Goal: Use online tool/utility: Utilize a website feature to perform a specific function

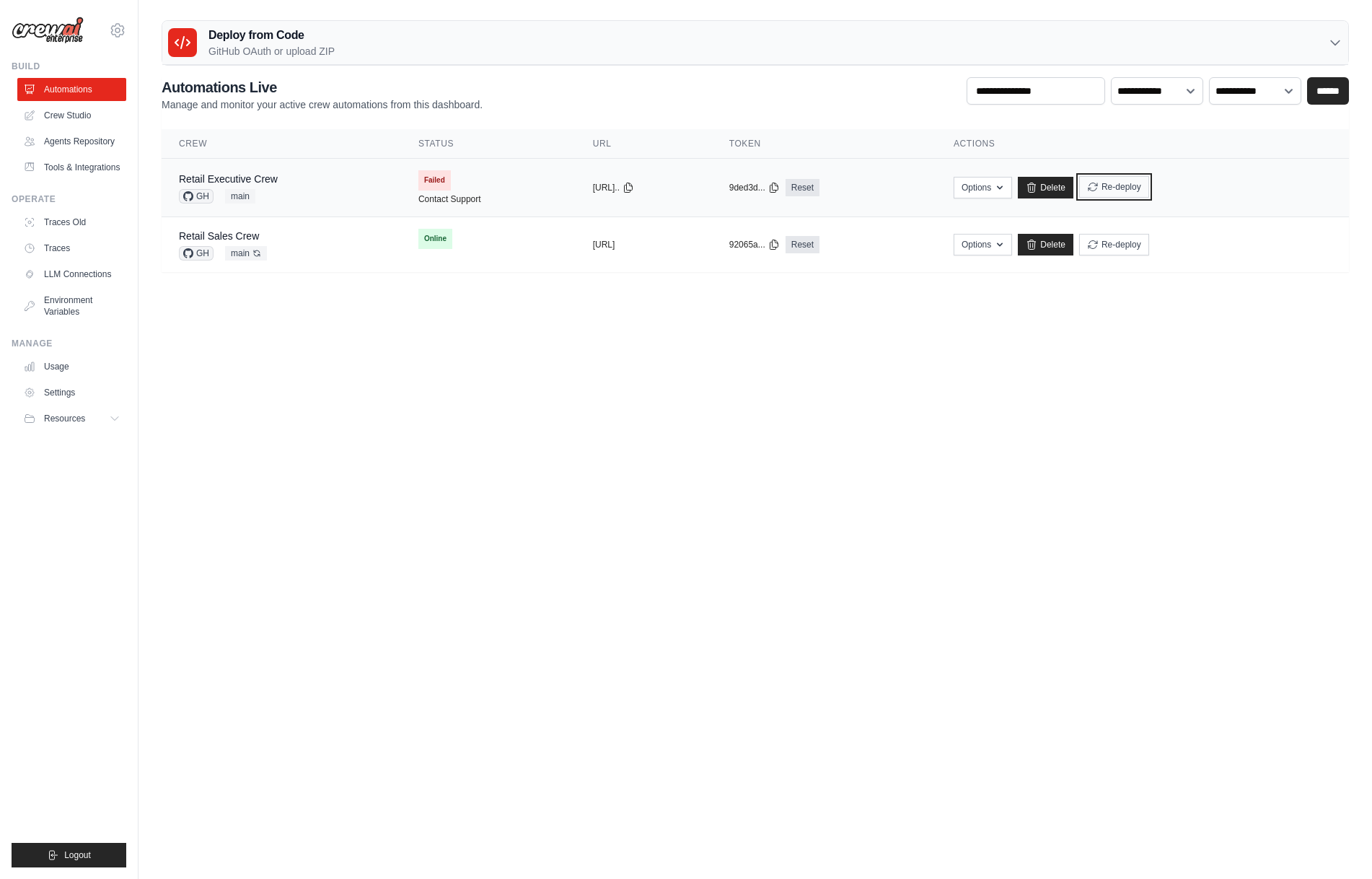
click at [1150, 196] on button "Re-deploy" at bounding box center [1114, 186] width 70 height 21
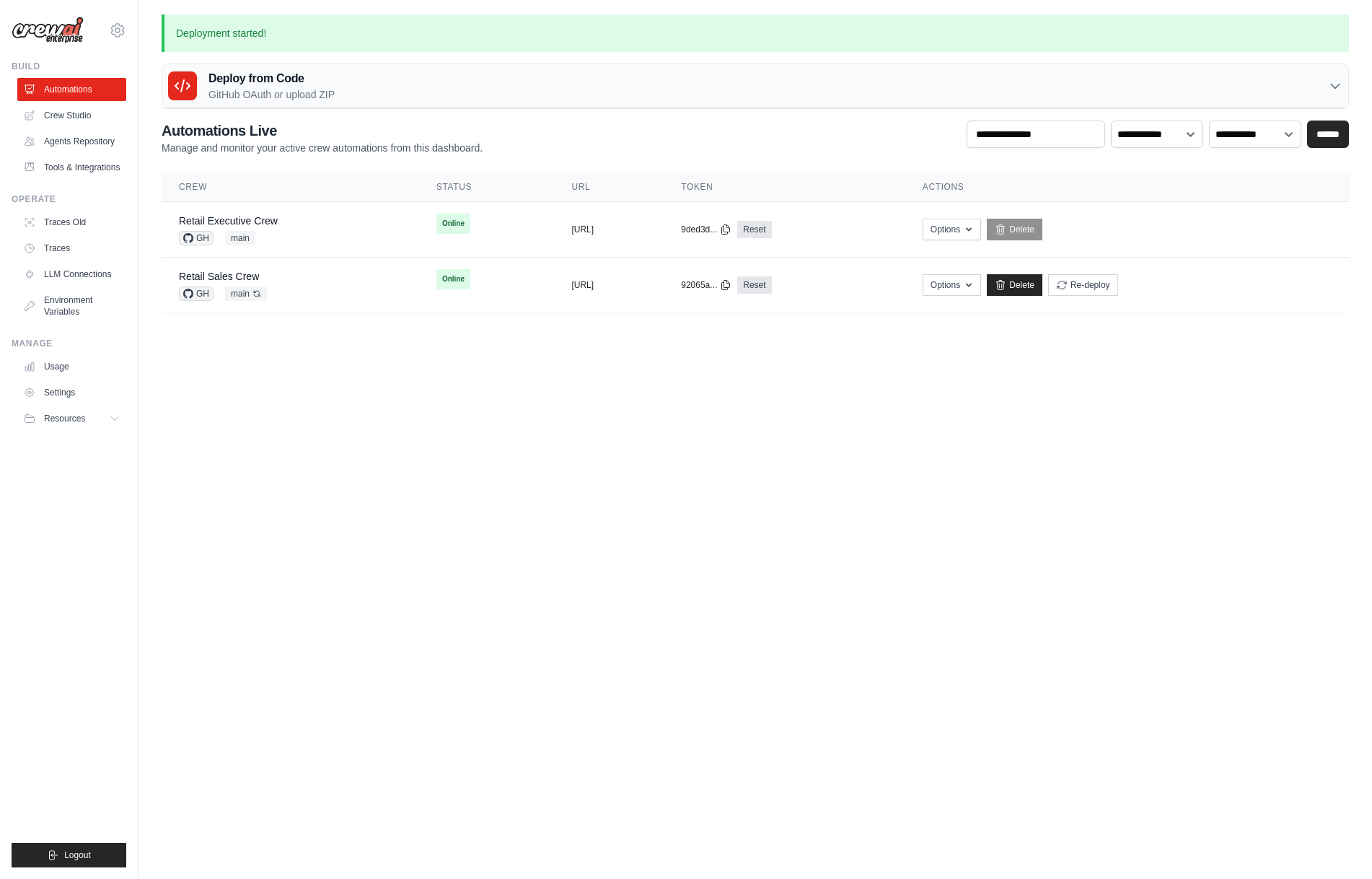
drag, startPoint x: 328, startPoint y: 510, endPoint x: 325, endPoint y: 500, distance: 10.4
click at [328, 510] on body "[EMAIL_ADDRESS][DOMAIN_NAME] [PERSON_NAME]'s Personal Organization Denodo Techn…" at bounding box center [686, 440] width 1372 height 879
click at [272, 218] on link "Retail Executive Crew" at bounding box center [228, 221] width 99 height 12
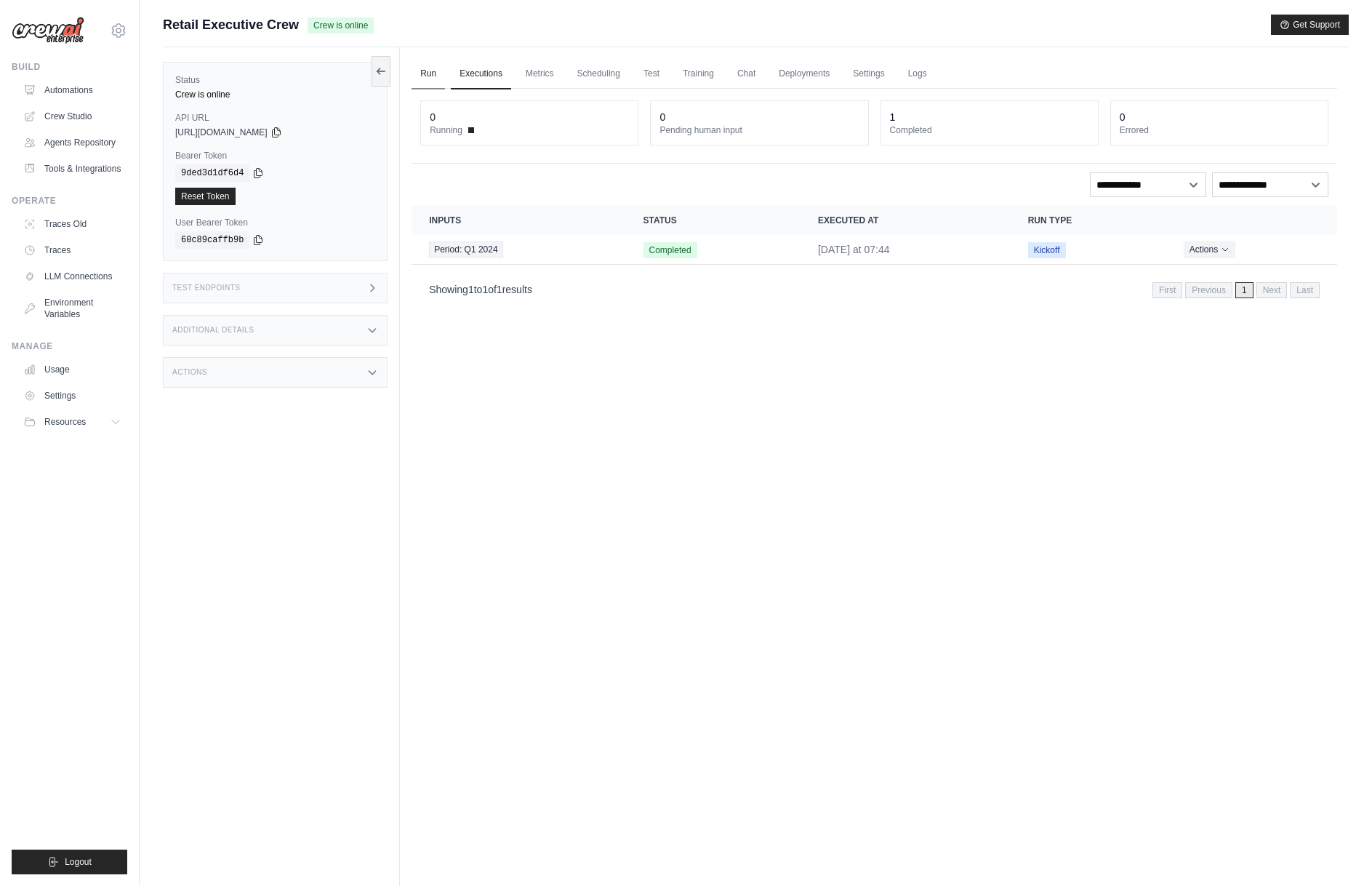
click at [424, 78] on link "Run" at bounding box center [428, 73] width 33 height 30
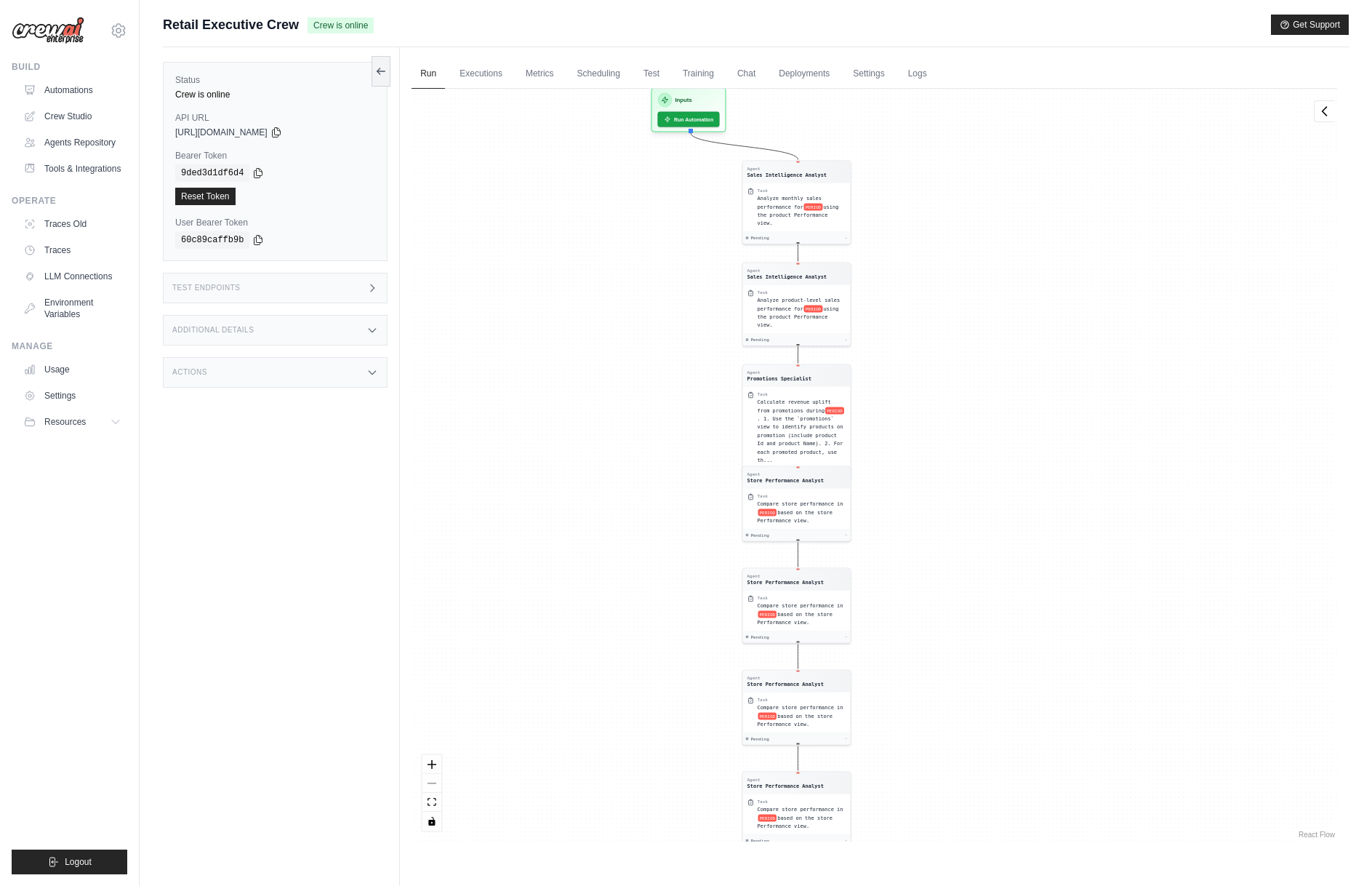
drag, startPoint x: 1201, startPoint y: 199, endPoint x: 1129, endPoint y: 354, distance: 170.9
click at [1129, 354] on div "Agent Sales Intelligence Analyst Task Analyze monthly sales performance for PER…" at bounding box center [874, 465] width 926 height 753
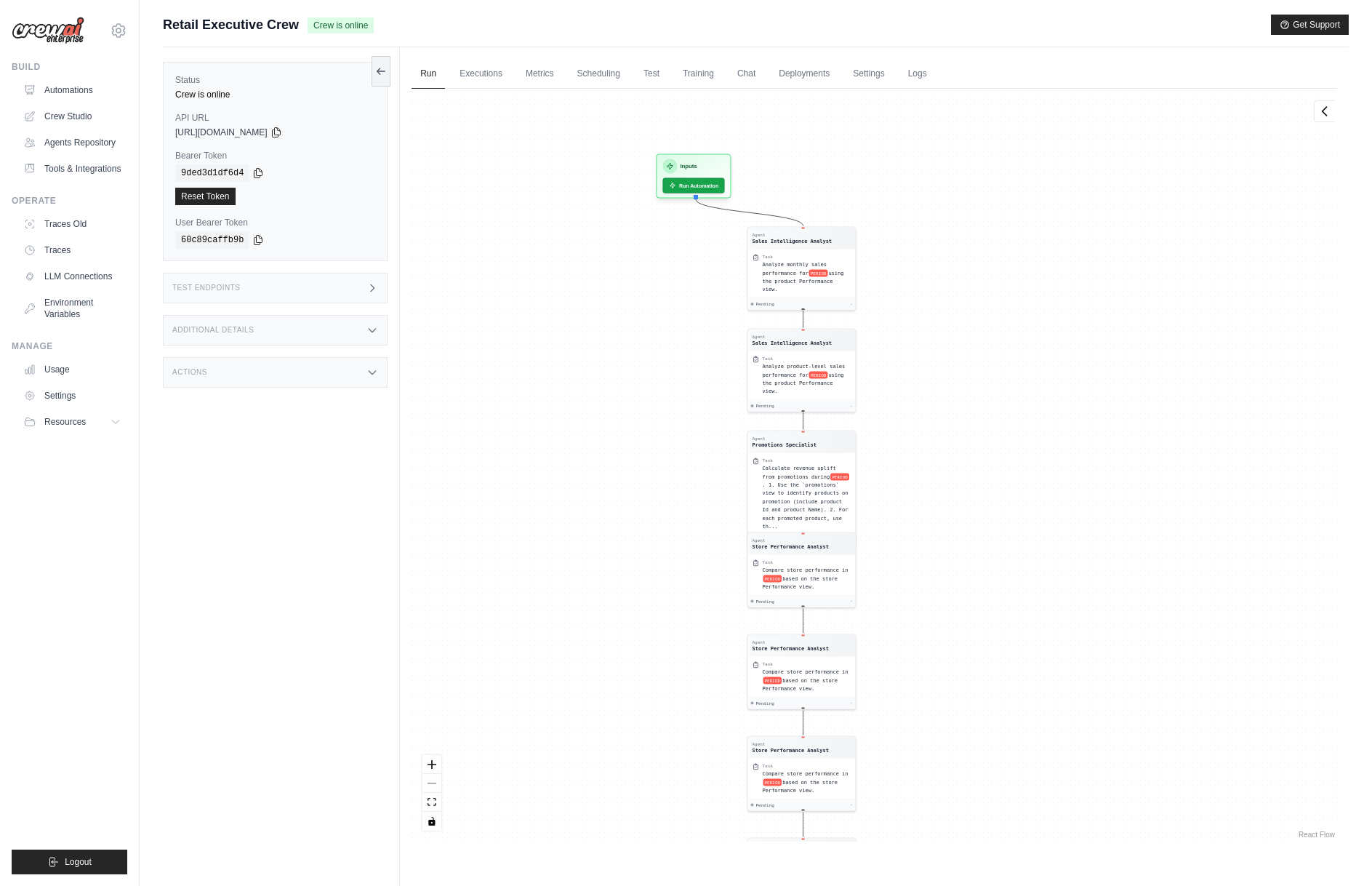
drag, startPoint x: 1036, startPoint y: 330, endPoint x: 1045, endPoint y: 368, distance: 39.1
click at [1045, 368] on div "Agent Sales Intelligence Analyst Task Analyze monthly sales performance for PER…" at bounding box center [874, 465] width 926 height 753
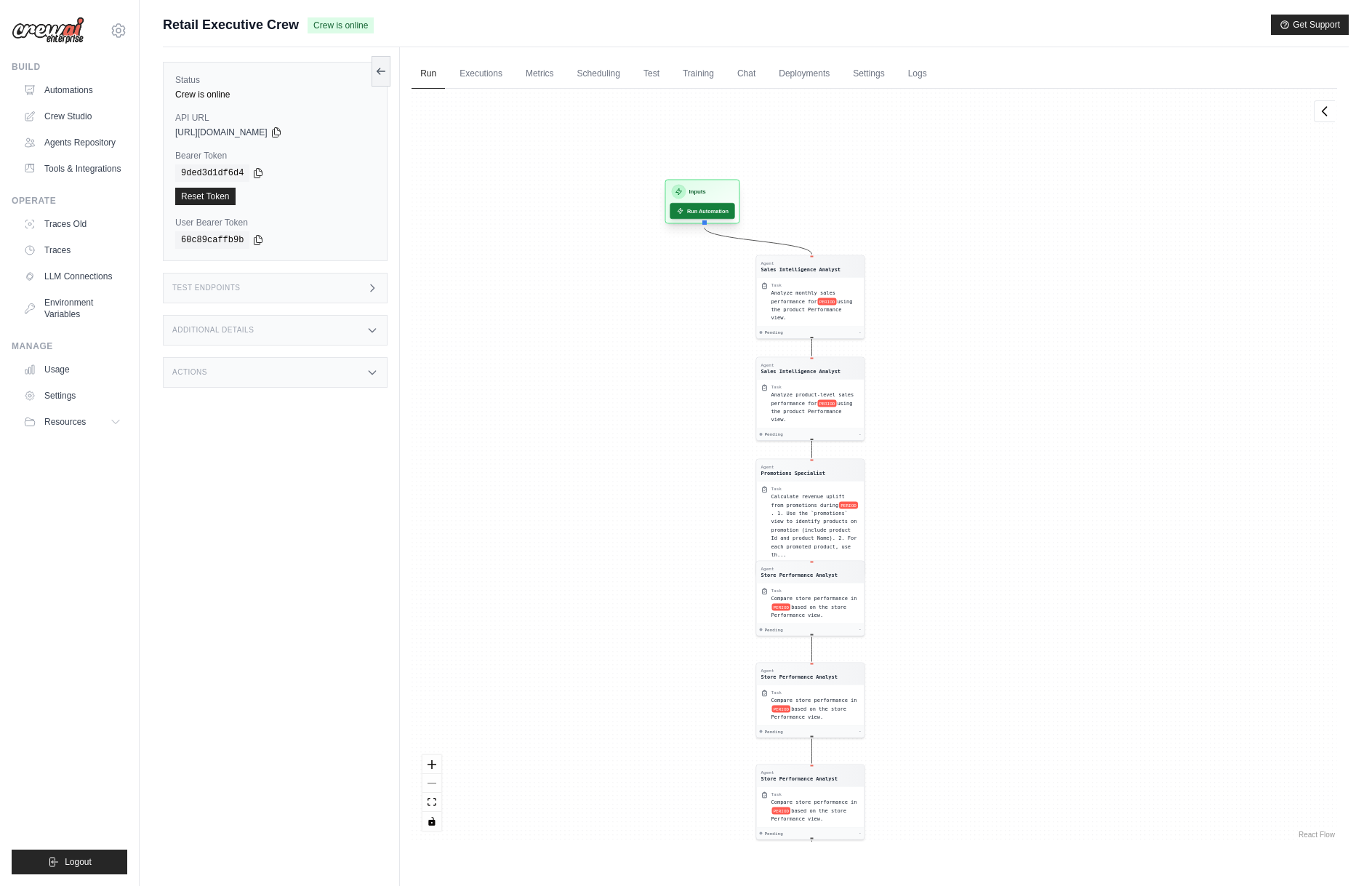
click at [706, 213] on button "Run Automation" at bounding box center [703, 210] width 65 height 16
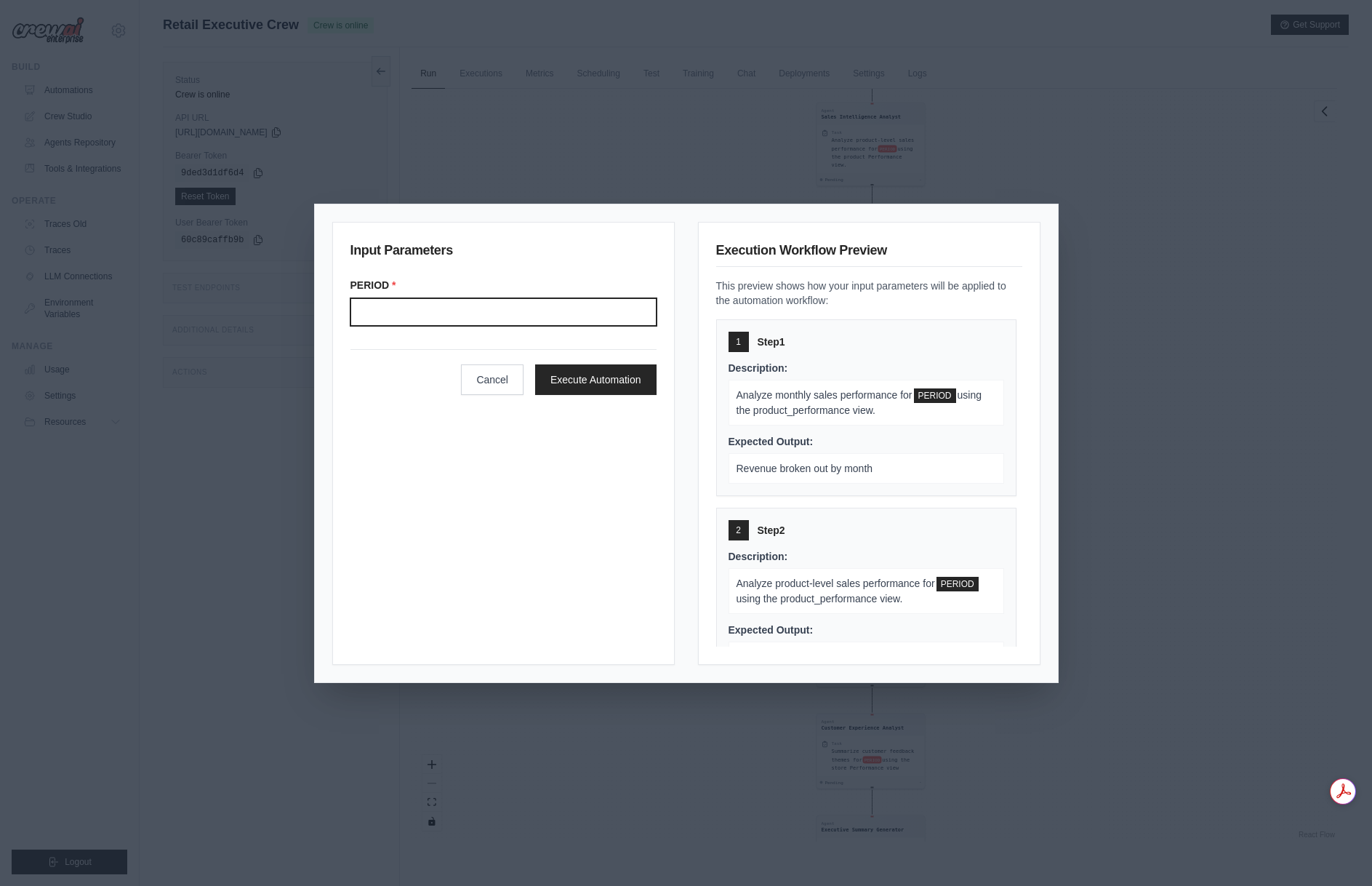
click at [537, 303] on input "Period" at bounding box center [503, 312] width 306 height 27
type input "*******"
click at [590, 379] on button "Execute Automation" at bounding box center [596, 378] width 121 height 30
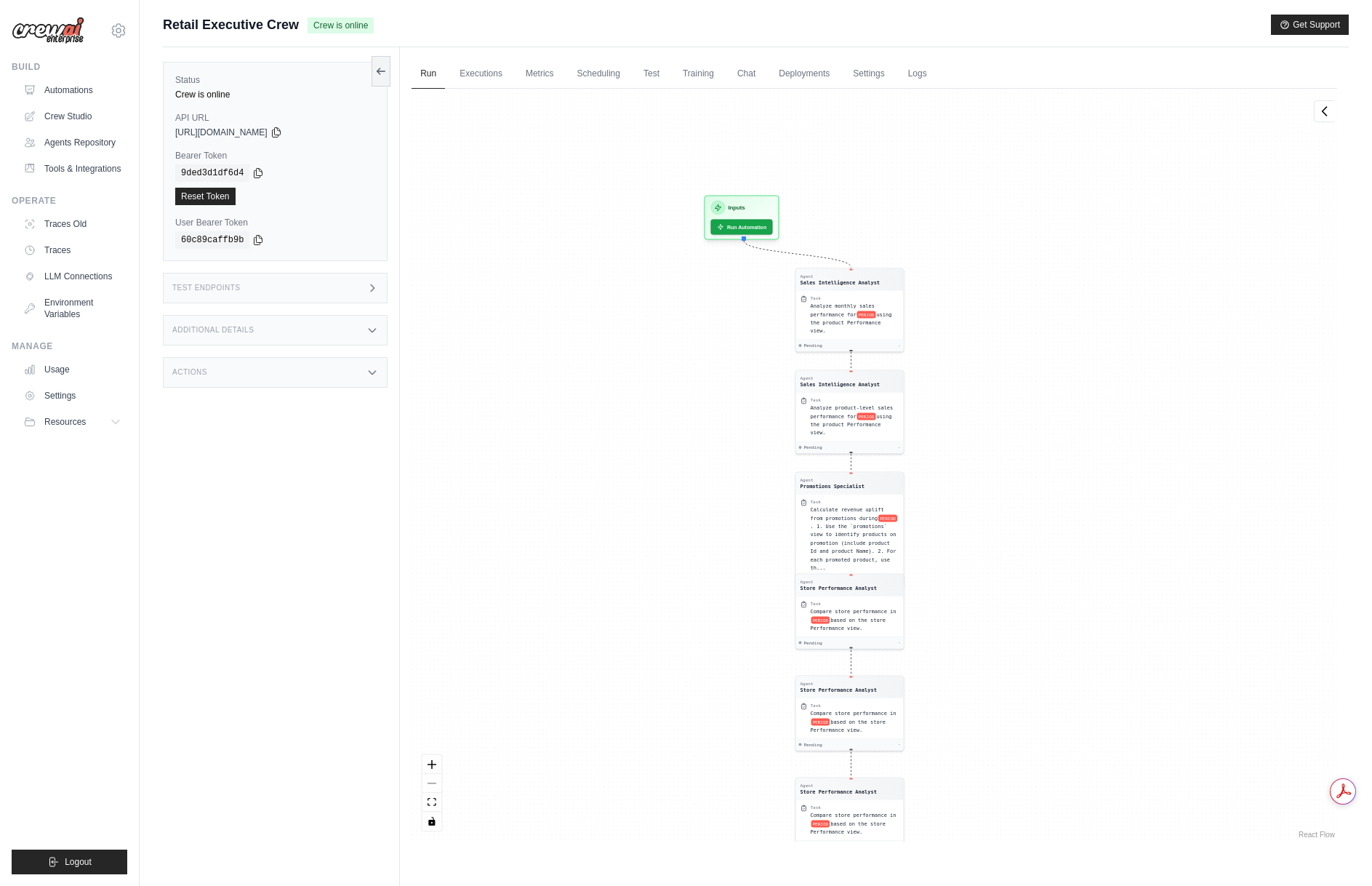
drag, startPoint x: 1111, startPoint y: 250, endPoint x: 1093, endPoint y: 534, distance: 284.6
click at [1093, 534] on div "Agent Sales Intelligence Analyst Task Analyze monthly sales performance for PER…" at bounding box center [874, 465] width 926 height 753
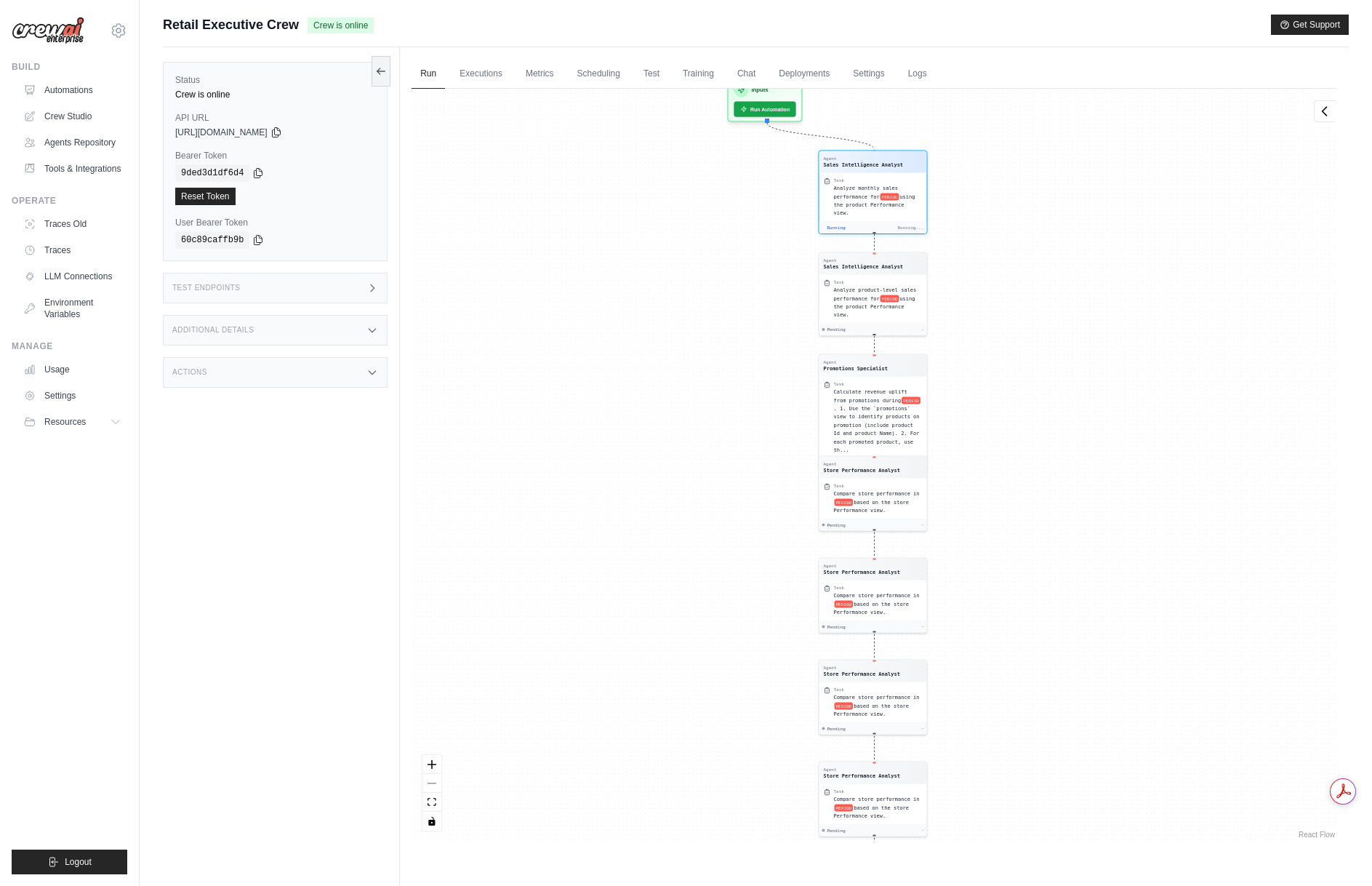
drag, startPoint x: 1048, startPoint y: 210, endPoint x: 1069, endPoint y: 503, distance: 293.8
click at [1069, 503] on div "Agent Sales Intelligence Analyst Task Analyze monthly sales performance for PER…" at bounding box center [874, 465] width 926 height 753
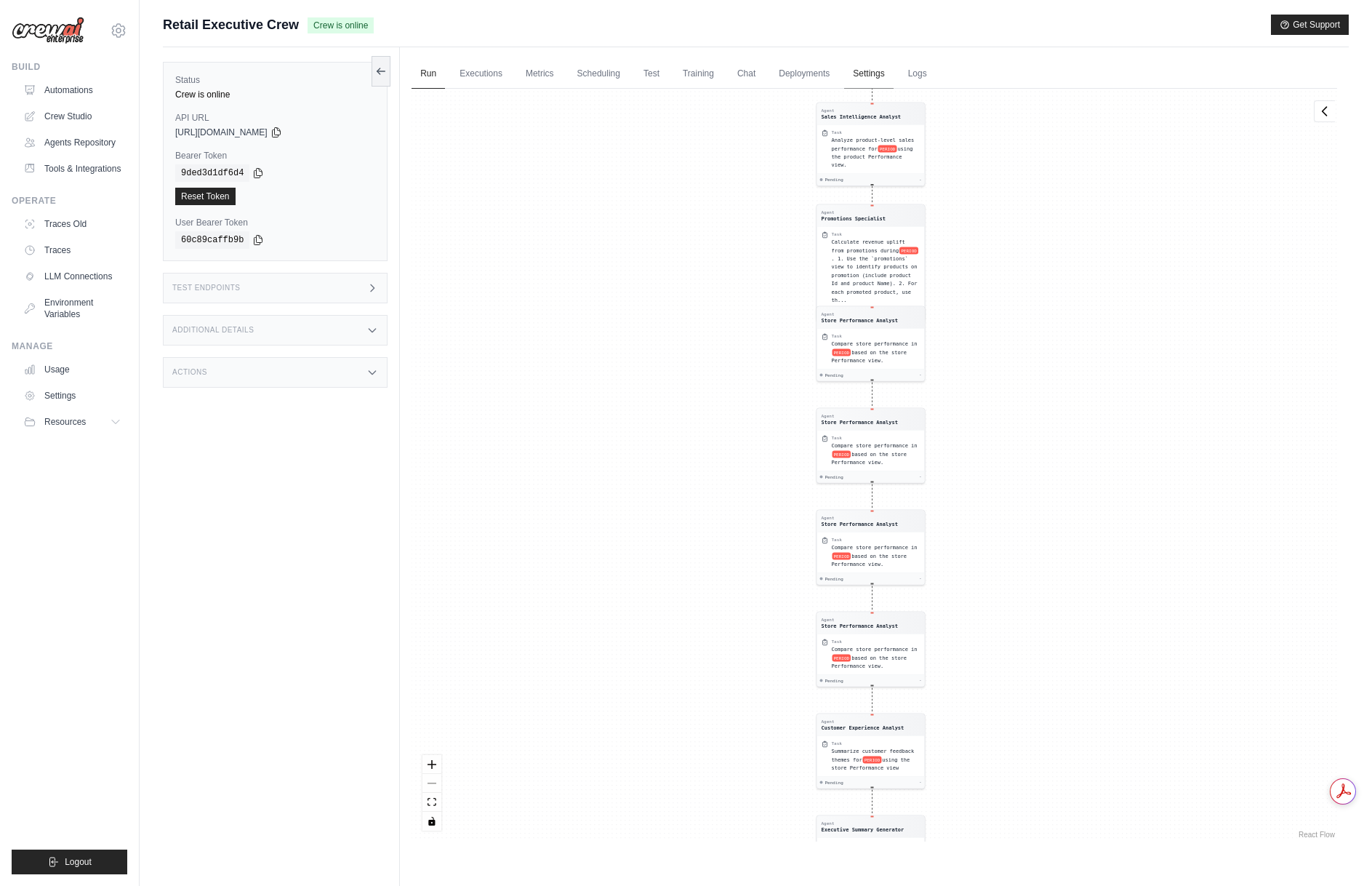
click at [859, 71] on link "Settings" at bounding box center [868, 73] width 49 height 30
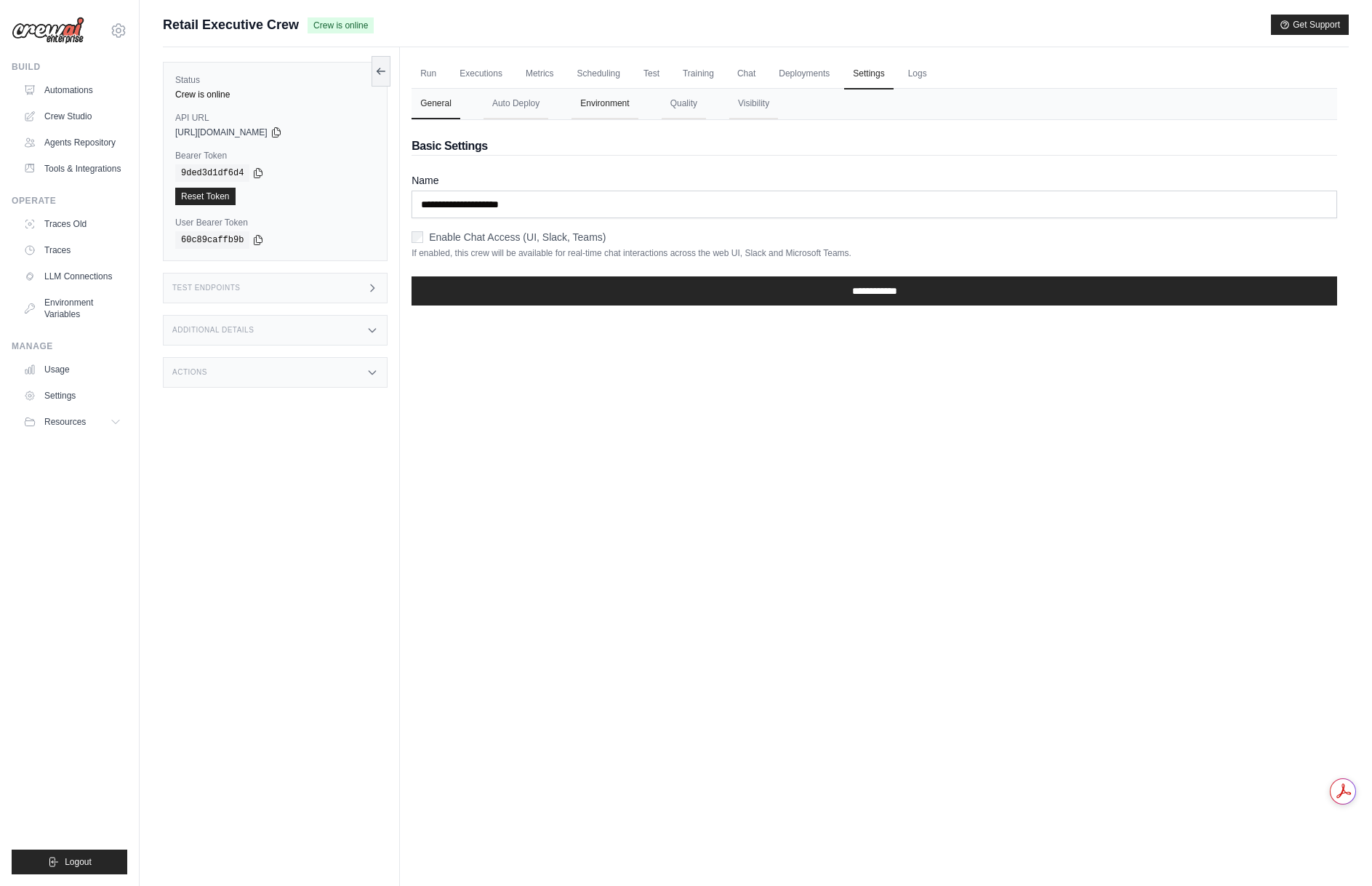
click at [609, 102] on button "Environment" at bounding box center [604, 104] width 66 height 30
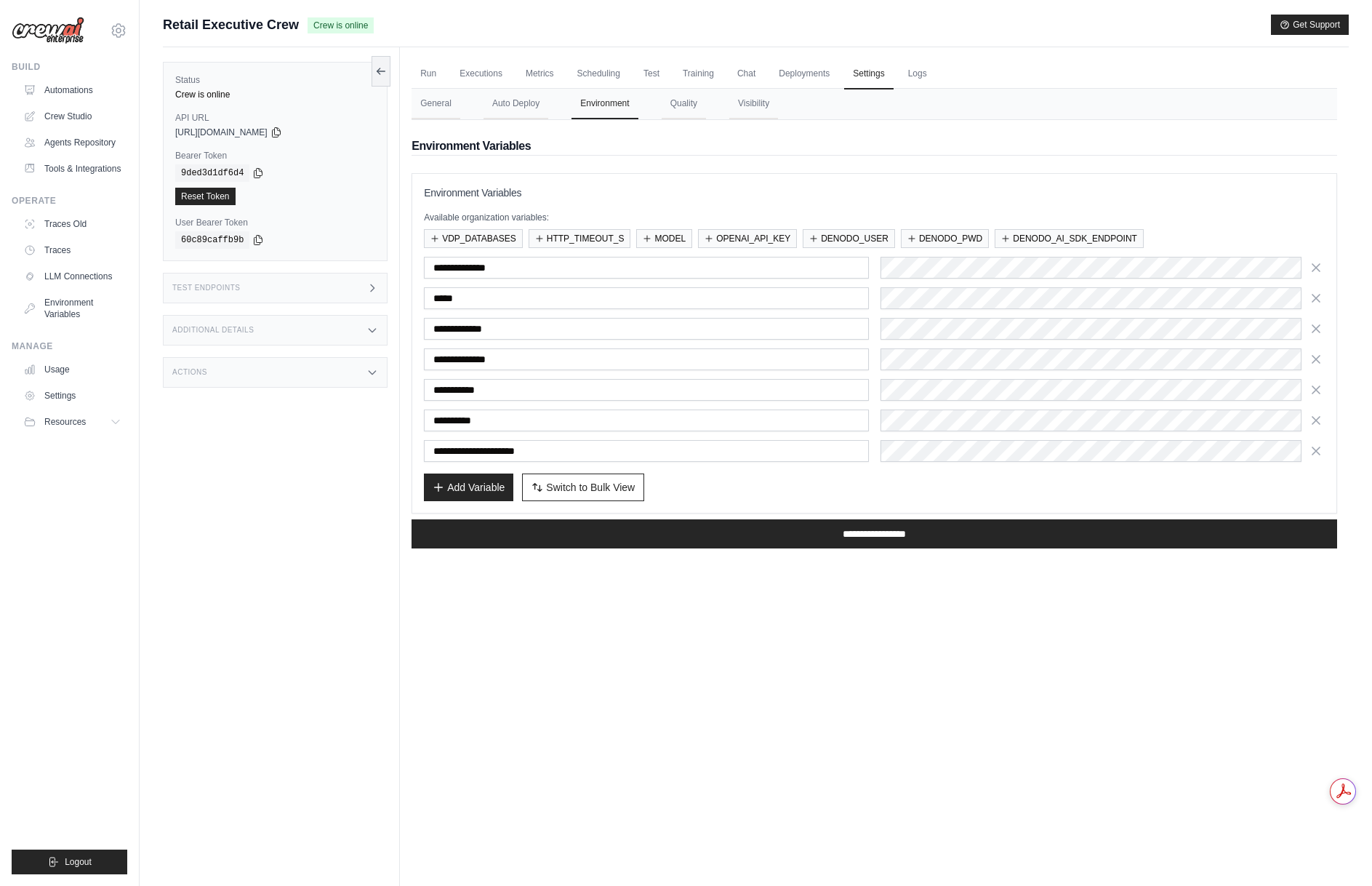
click at [685, 654] on div "Run Executions Metrics Scheduling Test Training Chat Deployments Settings Logs …" at bounding box center [874, 490] width 949 height 886
click at [428, 70] on link "Run" at bounding box center [428, 73] width 33 height 30
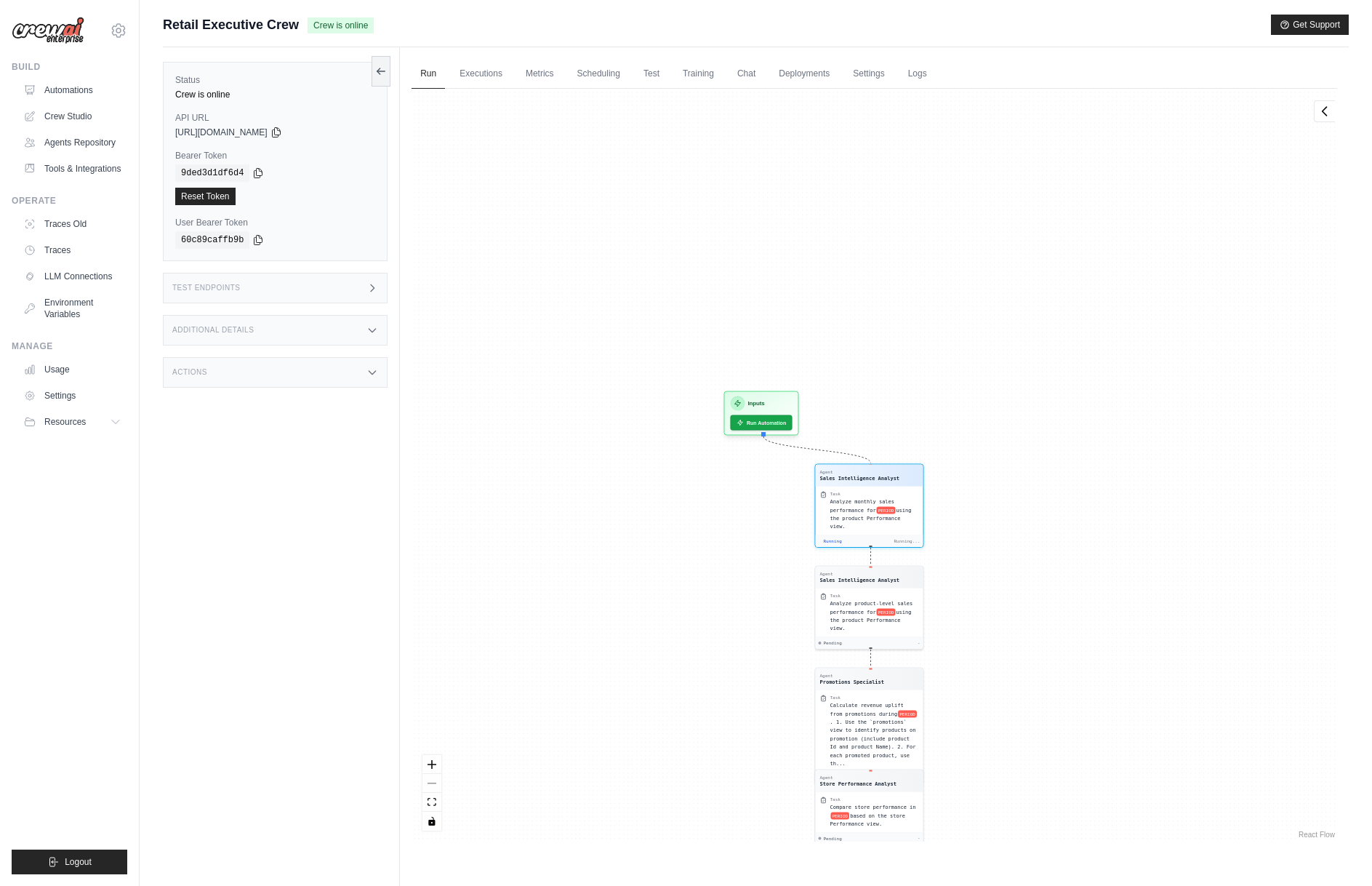
drag, startPoint x: 1020, startPoint y: 648, endPoint x: 1051, endPoint y: 495, distance: 156.1
click at [1020, 645] on div "Agent Sales Intelligence Analyst Task Analyze monthly sales performance for PER…" at bounding box center [874, 465] width 926 height 753
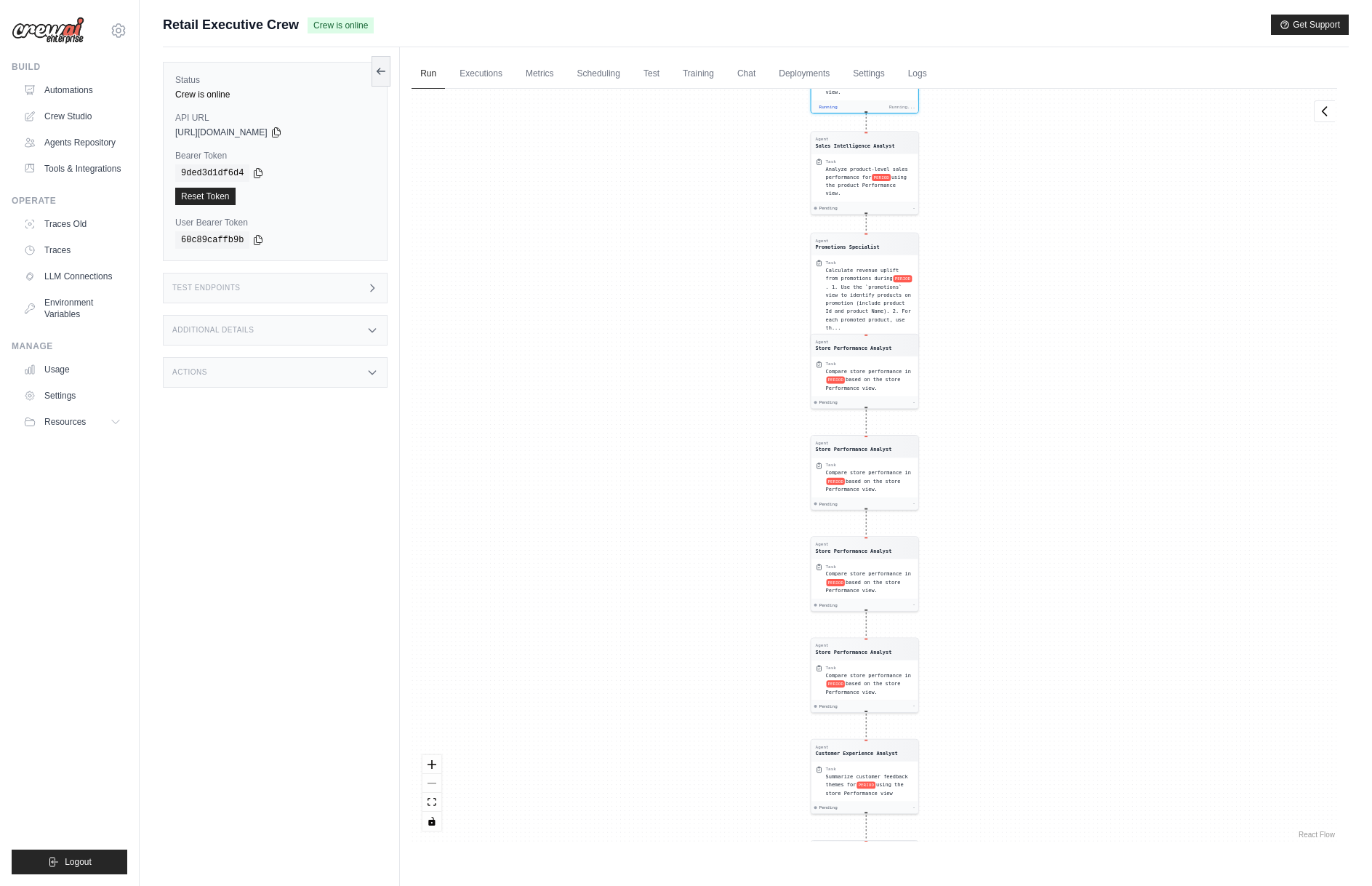
drag, startPoint x: 1018, startPoint y: 267, endPoint x: 994, endPoint y: 379, distance: 114.5
click at [994, 379] on div "Agent Sales Intelligence Analyst Task Analyze monthly sales performance for PER…" at bounding box center [874, 465] width 926 height 753
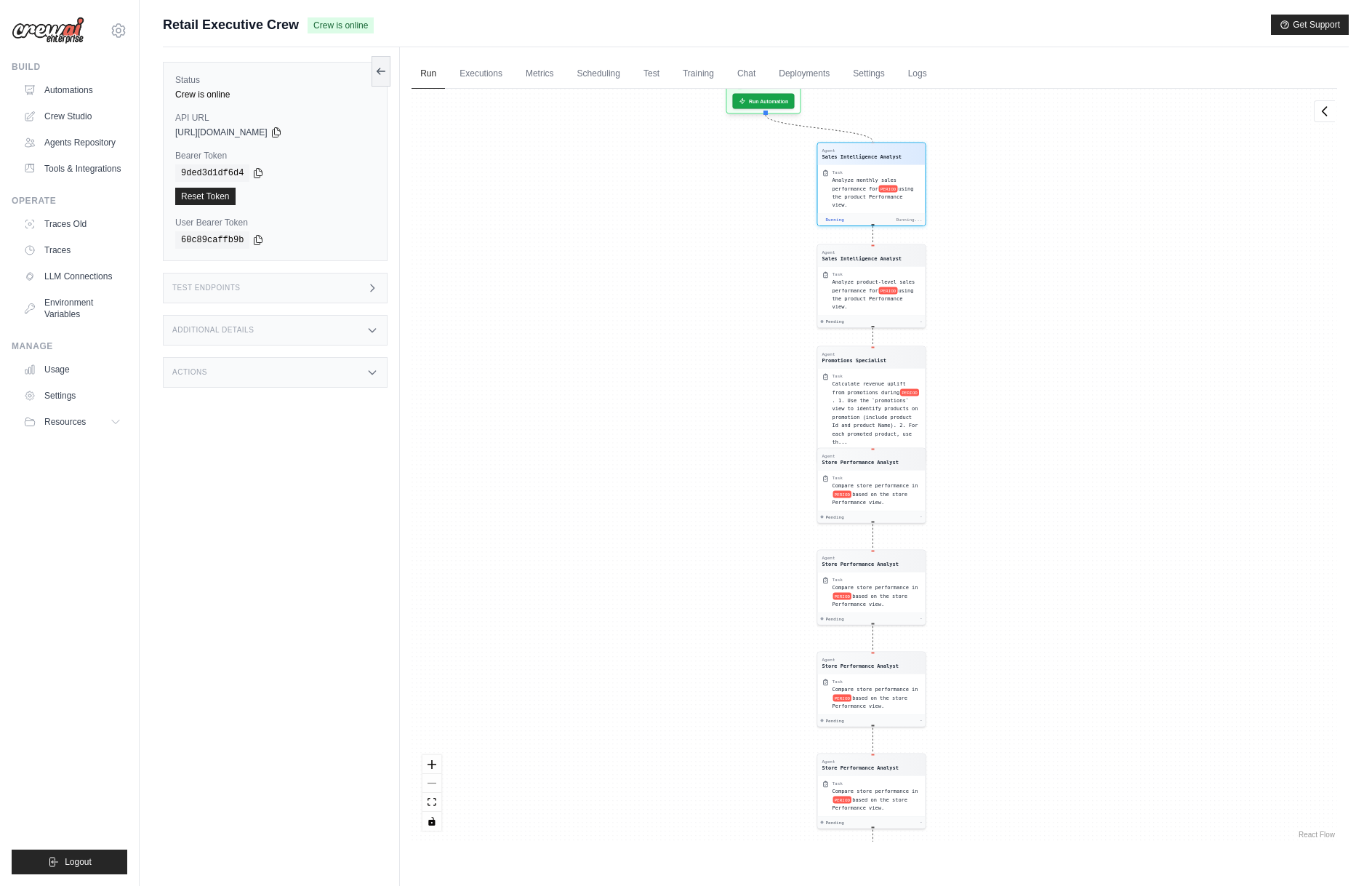
drag, startPoint x: 1065, startPoint y: 326, endPoint x: 1063, endPoint y: 396, distance: 70.0
click at [1063, 396] on div "Agent Sales Intelligence Analyst Task Analyze monthly sales performance for PER…" at bounding box center [874, 465] width 926 height 753
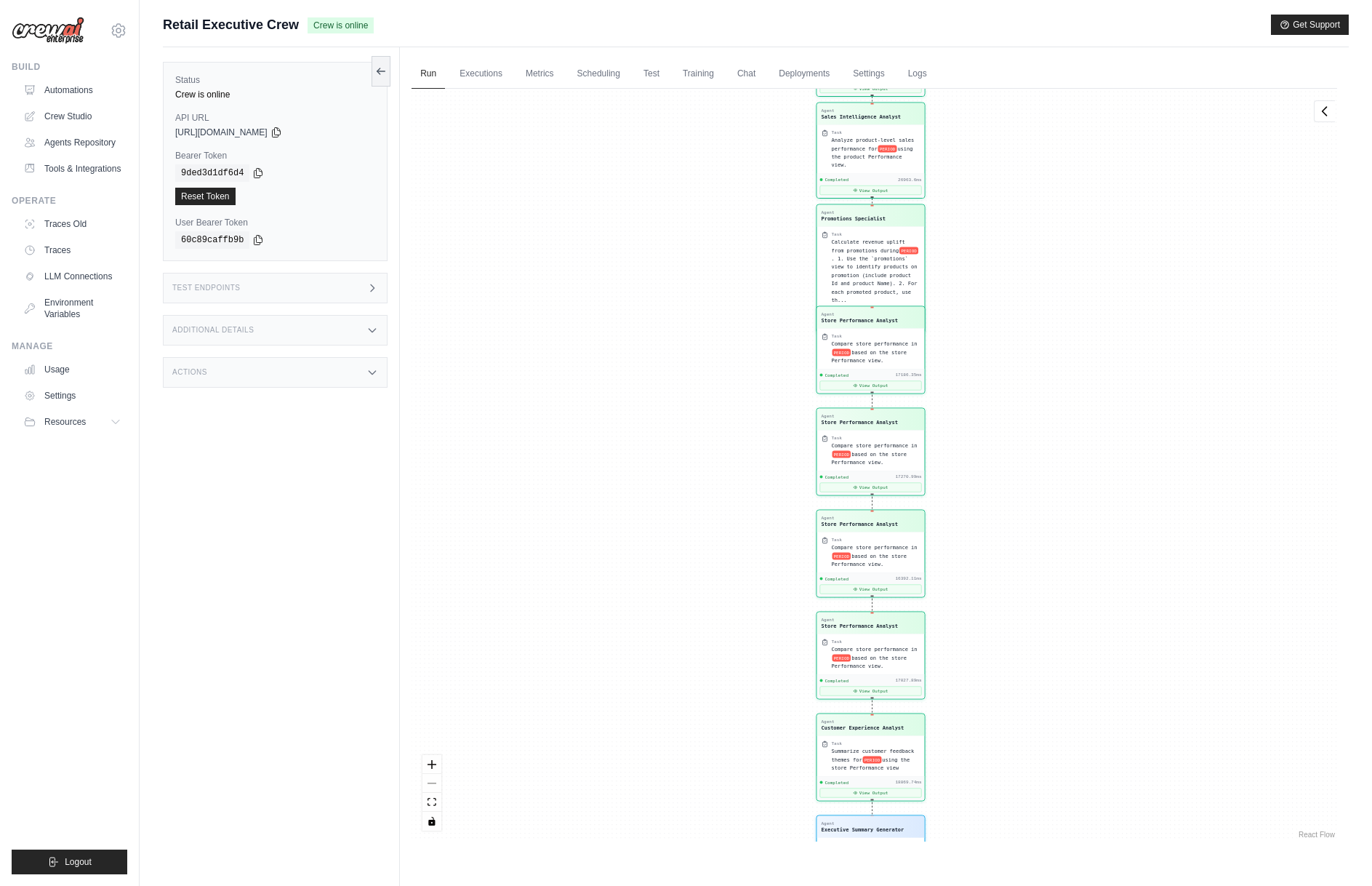
scroll to position [6528, 0]
click at [880, 184] on button "View Output" at bounding box center [871, 189] width 102 height 10
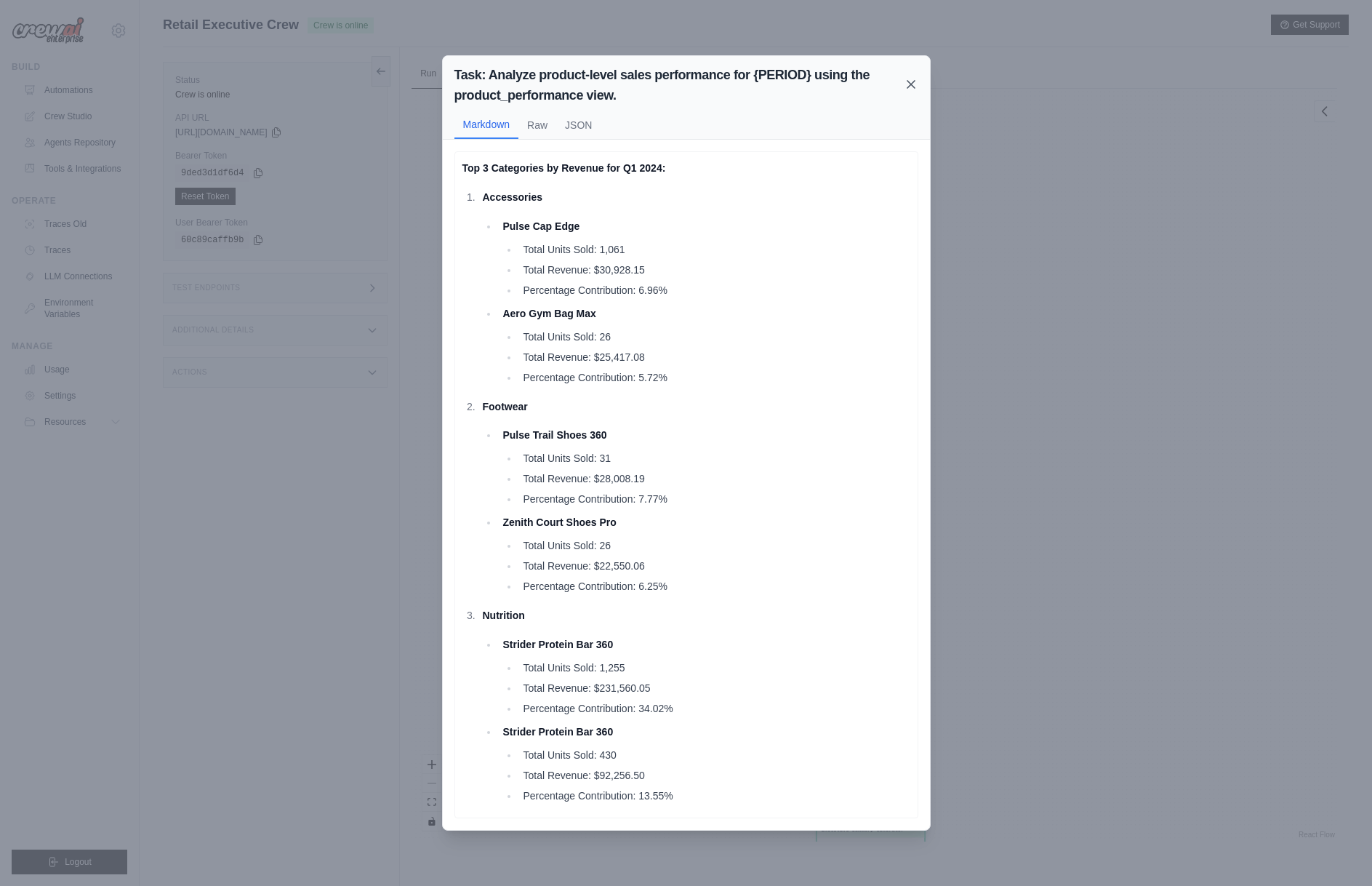
click at [913, 89] on icon at bounding box center [910, 84] width 15 height 15
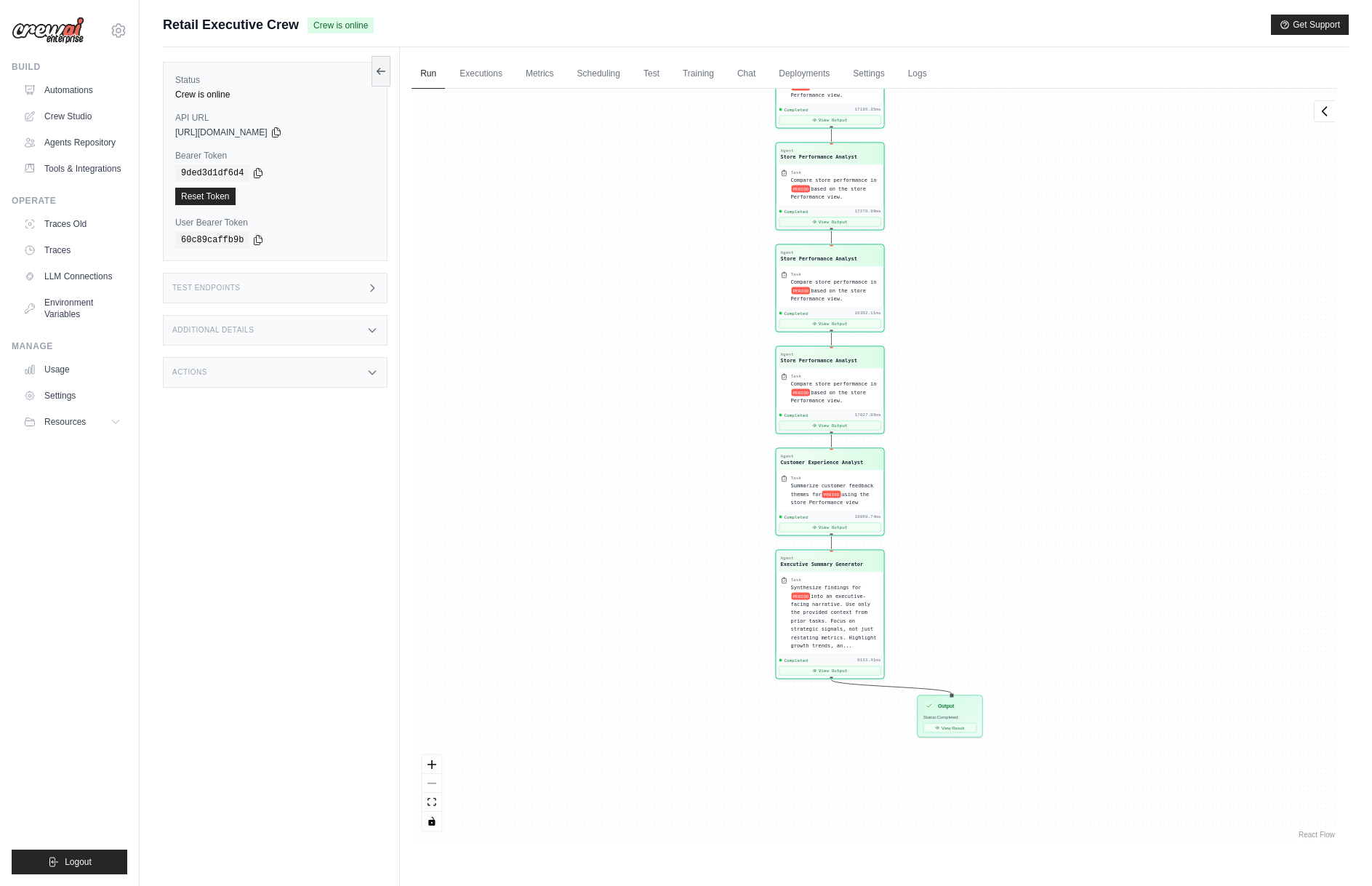
drag, startPoint x: 1109, startPoint y: 493, endPoint x: 1067, endPoint y: 220, distance: 276.2
click at [1067, 220] on div "Agent Sales Intelligence Analyst Task Analyze monthly sales performance for PER…" at bounding box center [874, 465] width 926 height 753
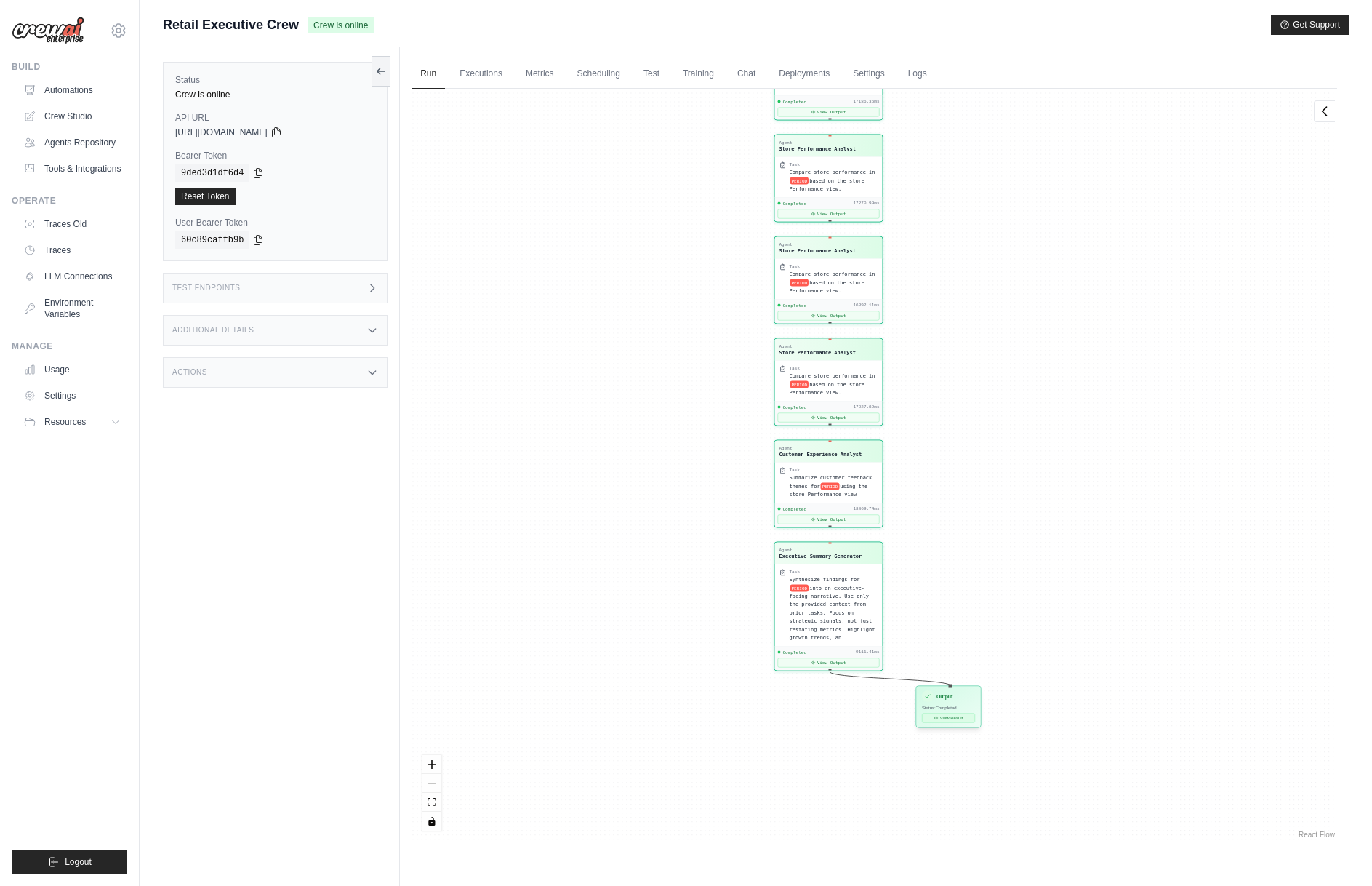
click at [954, 718] on button "View Result" at bounding box center [949, 718] width 53 height 10
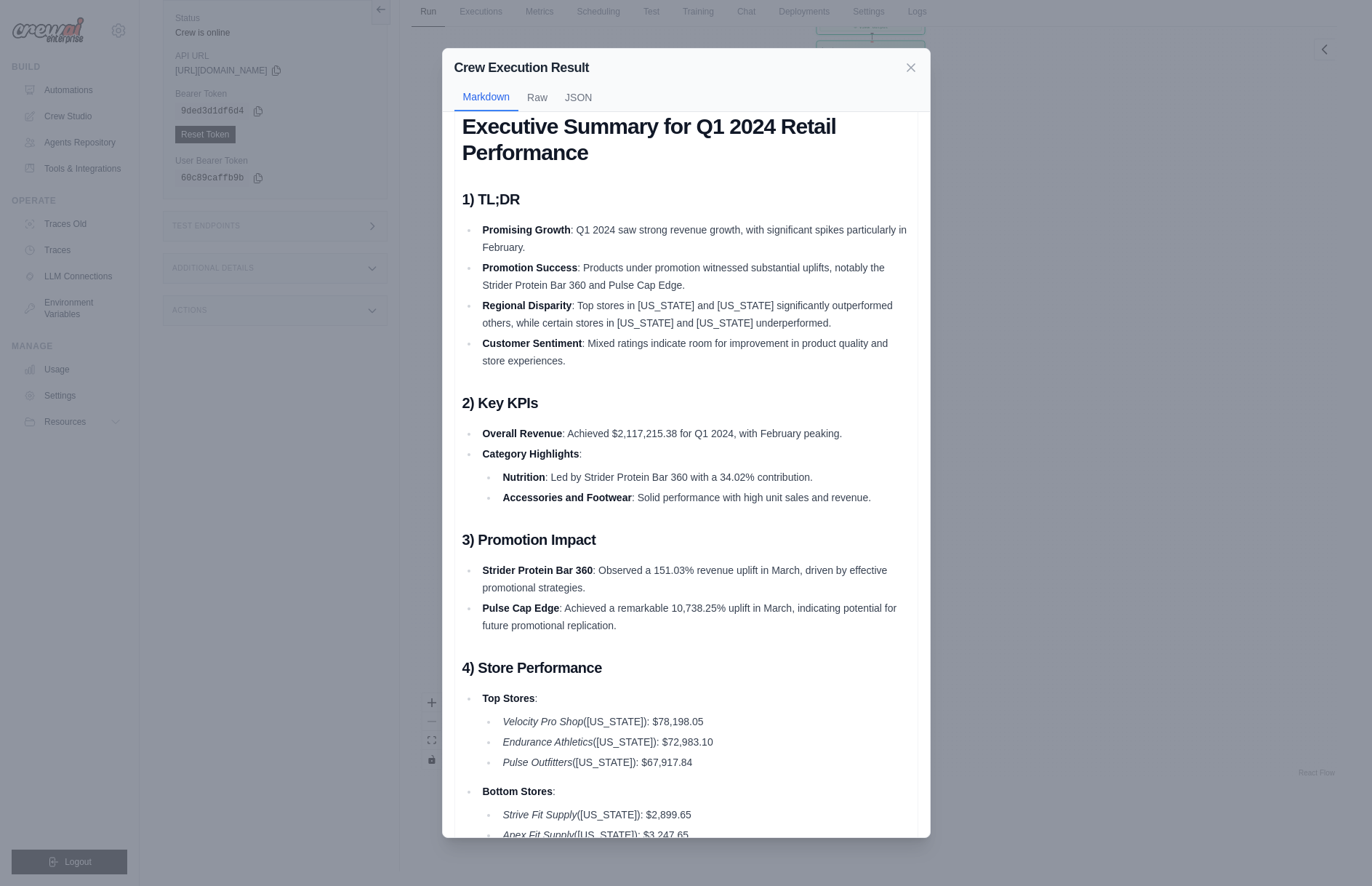
scroll to position [0, 0]
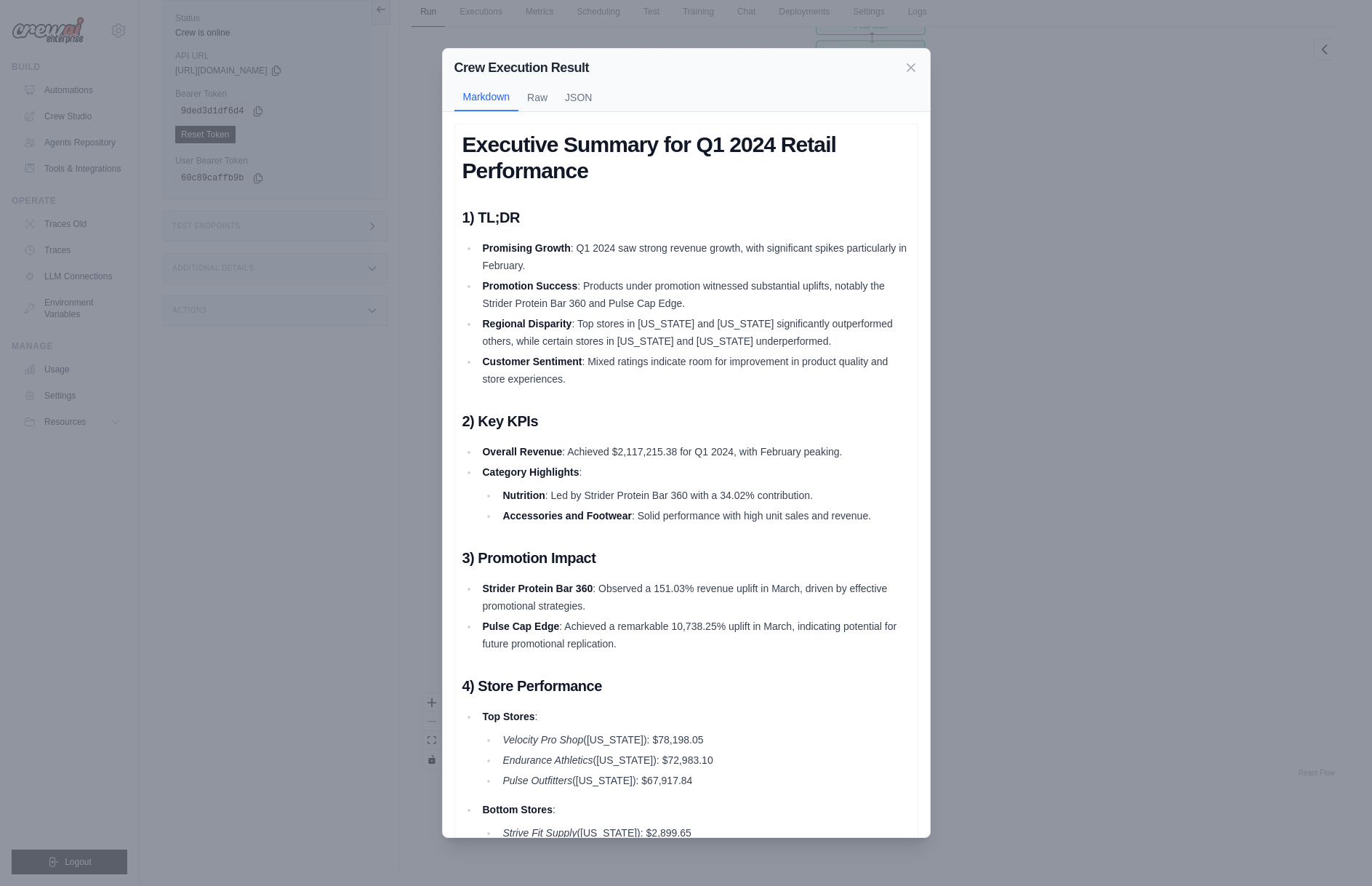
click at [1166, 450] on div "Crew Execution Result Markdown Raw JSON Executive Summary for Q1 2024 Retail Pe…" at bounding box center [686, 443] width 1372 height 886
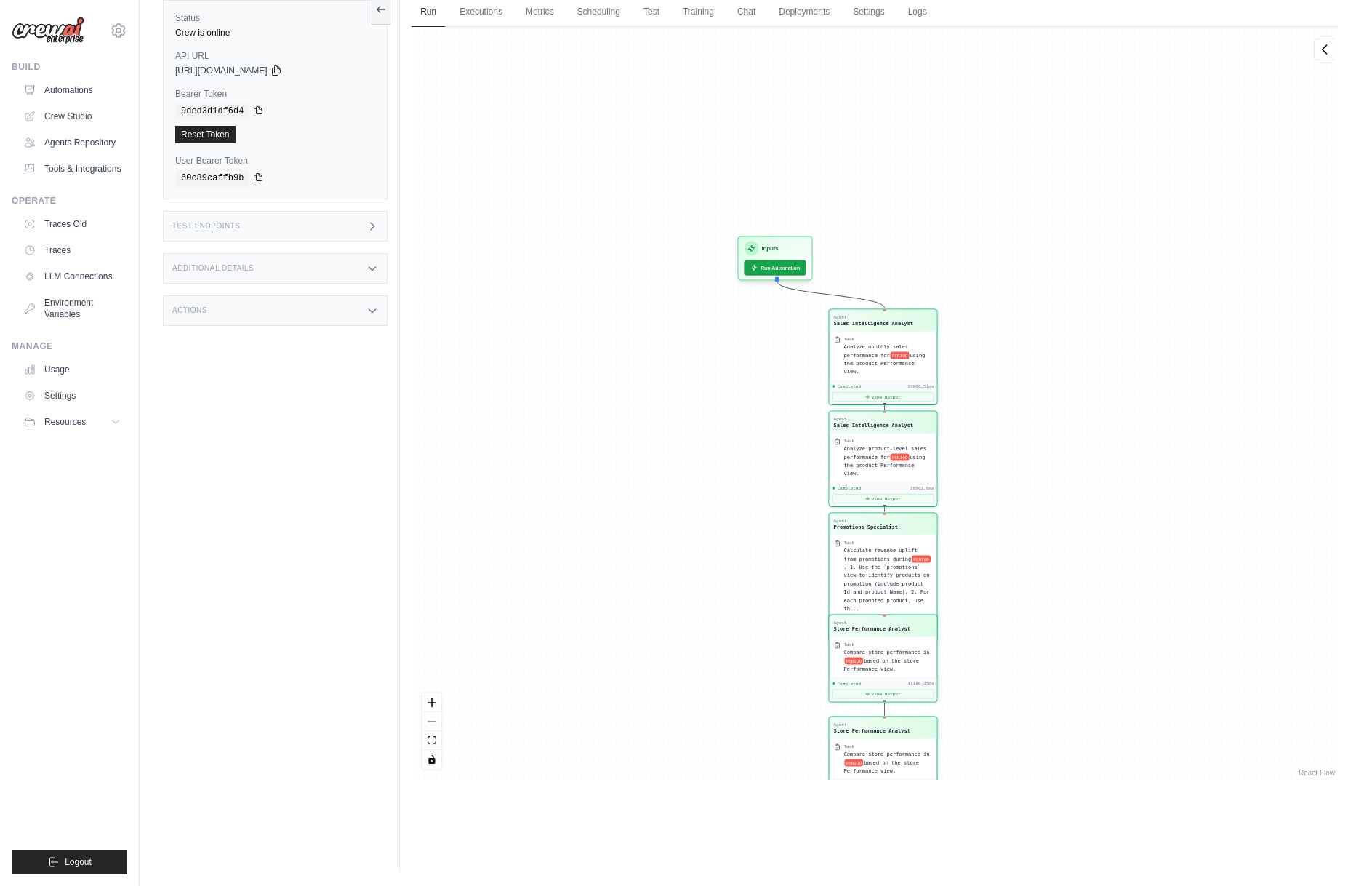
drag, startPoint x: 1085, startPoint y: 248, endPoint x: 1098, endPoint y: 618, distance: 370.2
click at [1098, 618] on div "Agent Sales Intelligence Analyst Task Analyze monthly sales performance for PER…" at bounding box center [874, 404] width 926 height 753
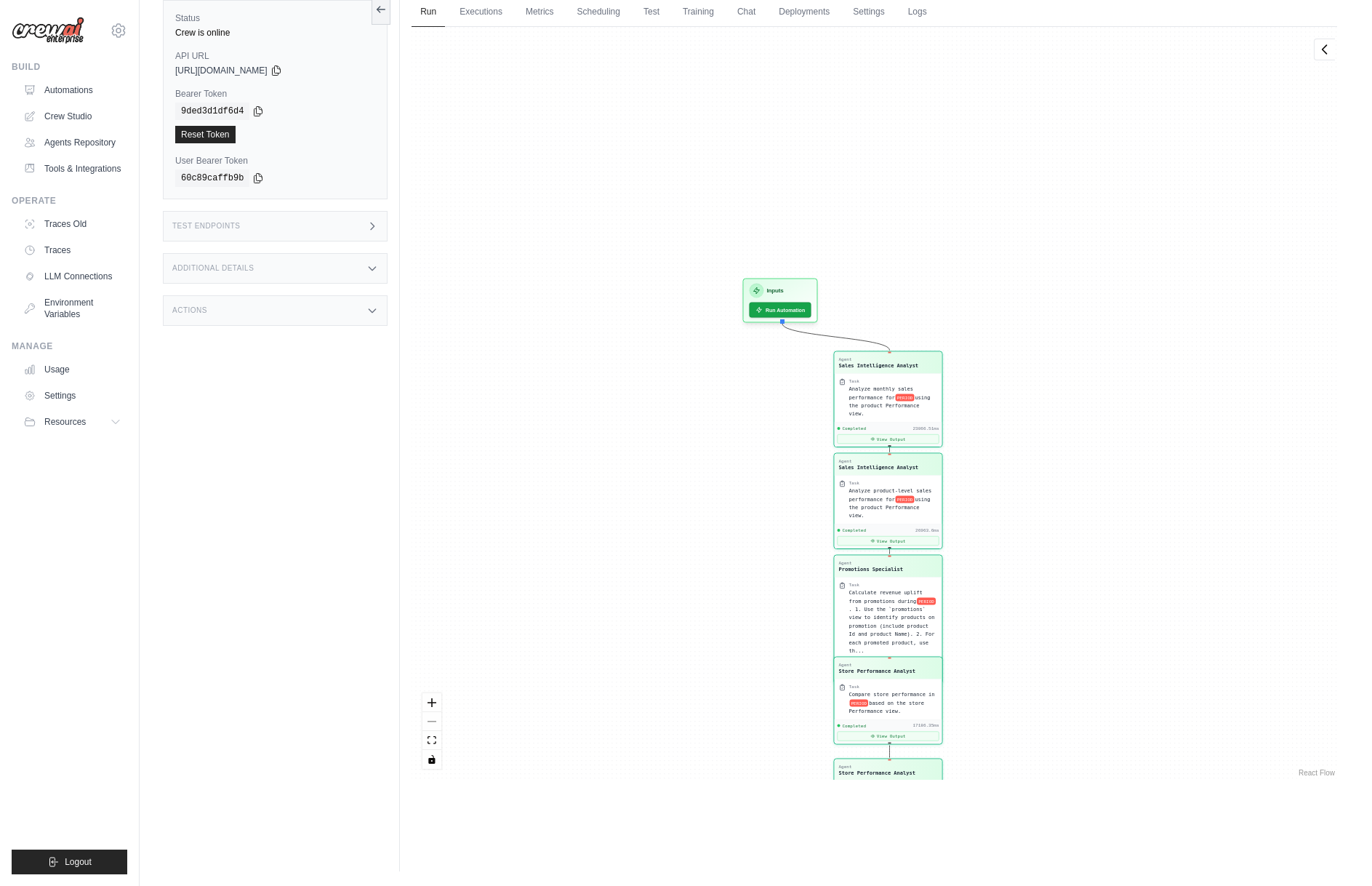
drag, startPoint x: 1102, startPoint y: 328, endPoint x: 1108, endPoint y: 371, distance: 43.4
click at [1108, 371] on div "Agent Sales Intelligence Analyst Task Analyze monthly sales performance for PER…" at bounding box center [874, 404] width 926 height 753
click at [816, 13] on link "Deployments" at bounding box center [804, 12] width 68 height 30
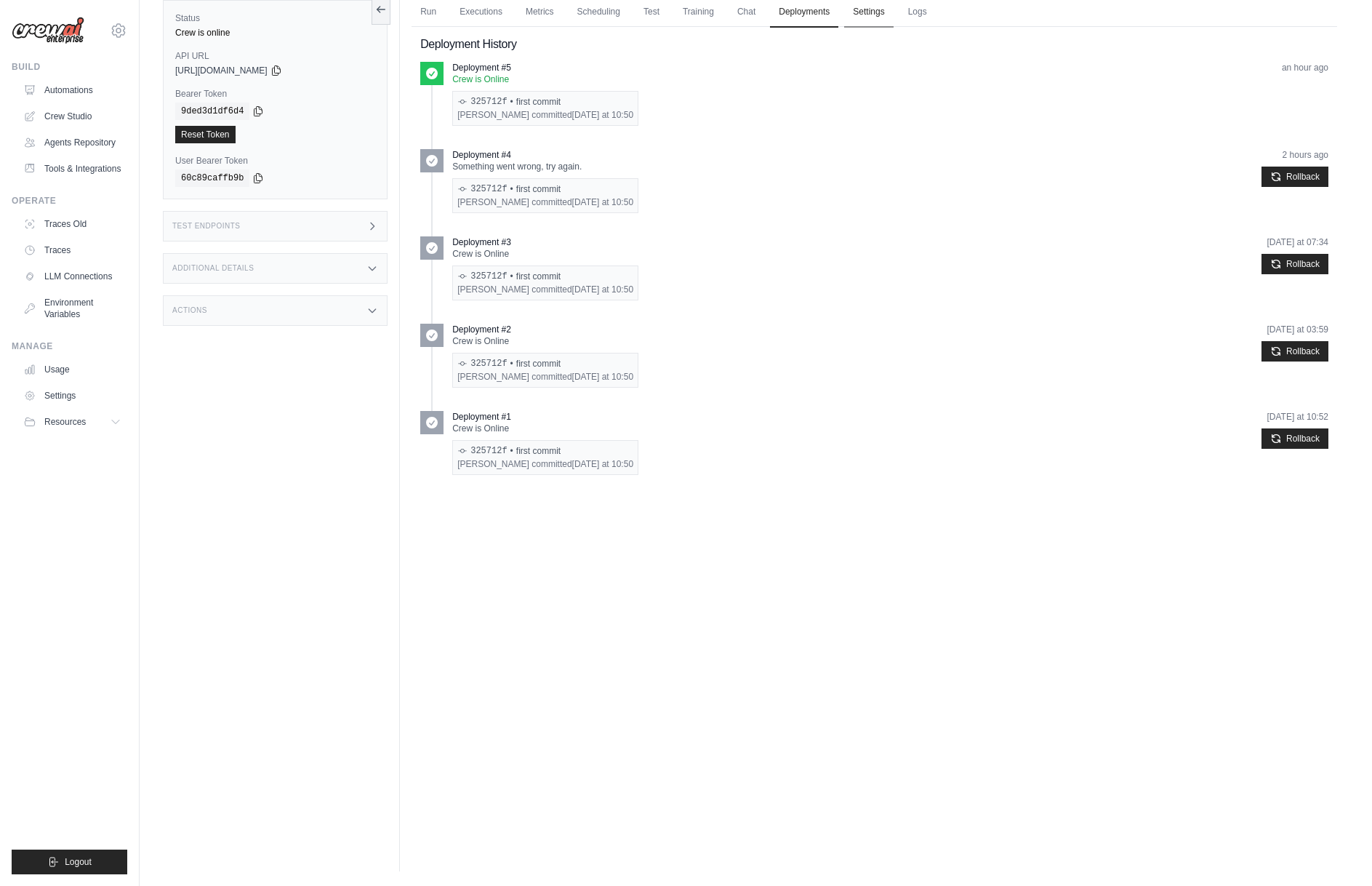
click at [855, 11] on link "Settings" at bounding box center [868, 12] width 49 height 30
